Goal: Information Seeking & Learning: Learn about a topic

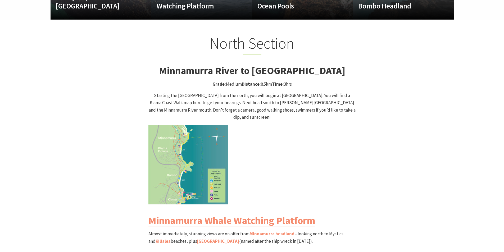
scroll to position [503, 0]
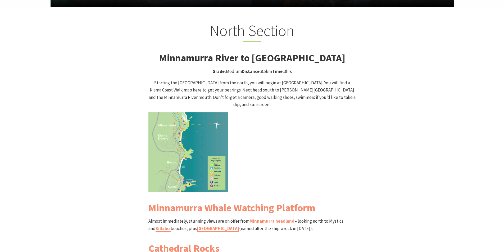
click at [196, 139] on img at bounding box center [188, 152] width 79 height 79
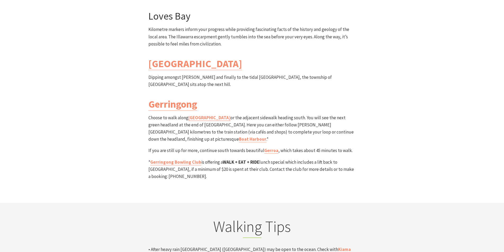
scroll to position [1562, 0]
click at [200, 115] on link "[GEOGRAPHIC_DATA]" at bounding box center [210, 118] width 42 height 6
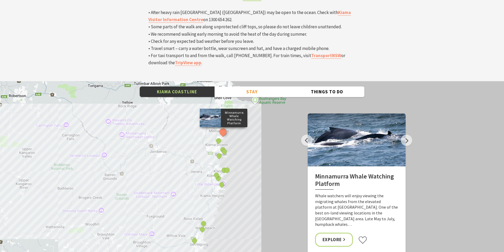
scroll to position [1853, 0]
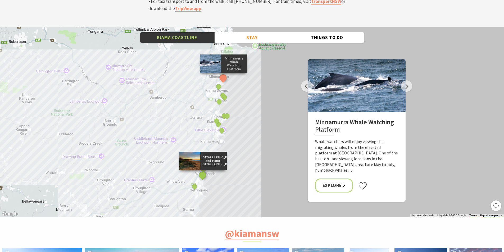
click at [201, 170] on button "See detail about Werri Beach and Point, Gerringong" at bounding box center [203, 175] width 10 height 10
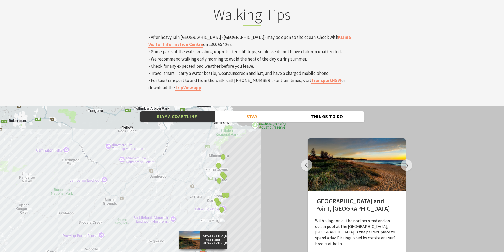
scroll to position [1774, 0]
click at [196, 231] on div at bounding box center [189, 240] width 21 height 19
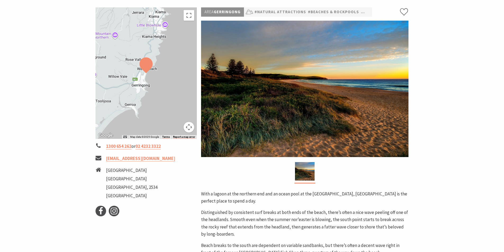
scroll to position [26, 0]
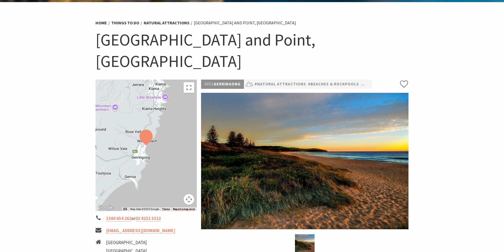
click at [146, 130] on img at bounding box center [146, 138] width 13 height 16
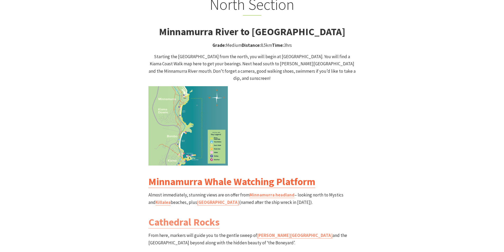
scroll to position [172, 511]
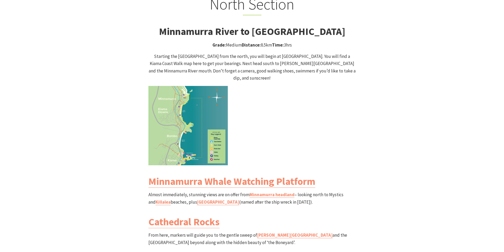
click at [216, 126] on img at bounding box center [188, 125] width 79 height 79
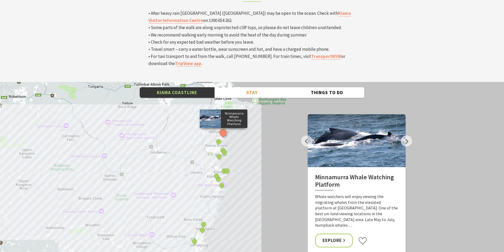
scroll to position [1800, 0]
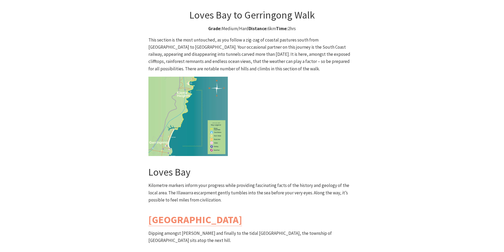
scroll to position [1377, 0]
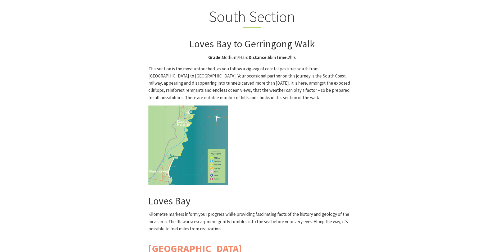
click at [184, 106] on img at bounding box center [188, 145] width 79 height 79
click at [182, 243] on link "[GEOGRAPHIC_DATA]" at bounding box center [196, 249] width 94 height 13
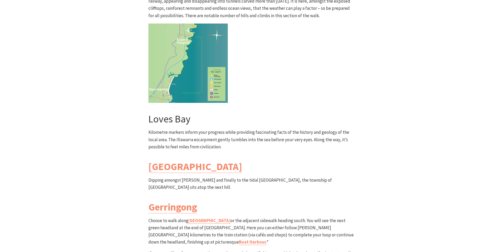
scroll to position [1483, 0]
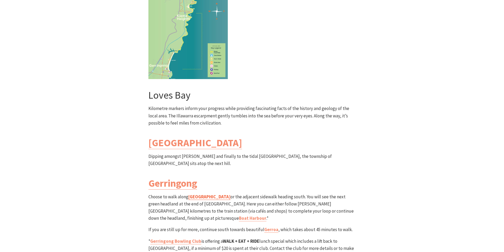
click at [200, 194] on link "[GEOGRAPHIC_DATA]" at bounding box center [210, 197] width 42 height 6
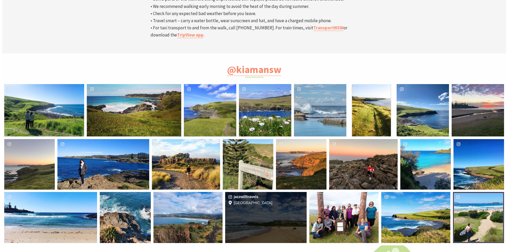
scroll to position [1800, 0]
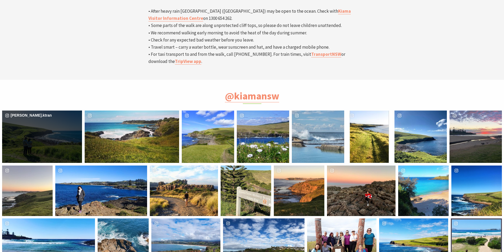
click at [51, 111] on div "sarah.ktran" at bounding box center [42, 137] width 80 height 52
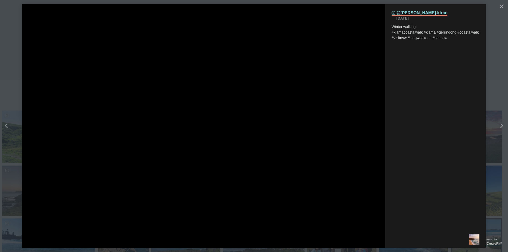
scroll to position [173, 515]
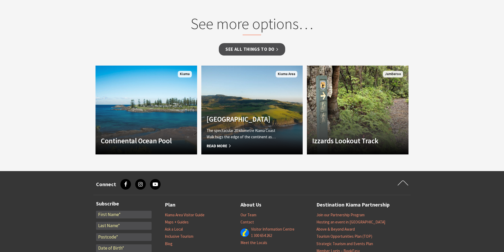
scroll to position [424, 0]
